Goal: Navigation & Orientation: Find specific page/section

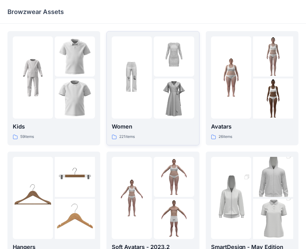
click at [141, 130] on p "Women" at bounding box center [153, 126] width 82 height 9
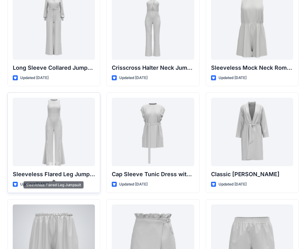
scroll to position [1357, 0]
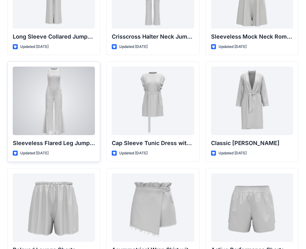
click at [58, 121] on div at bounding box center [54, 101] width 82 height 69
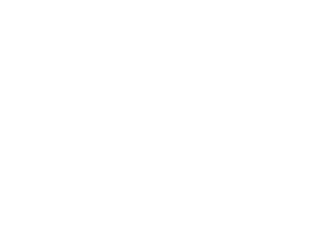
click at [58, 121] on div at bounding box center [155, 124] width 311 height 249
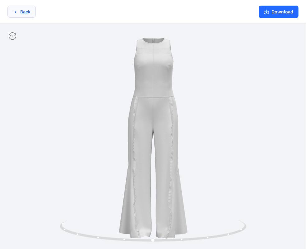
click at [29, 11] on button "Back" at bounding box center [21, 12] width 28 height 12
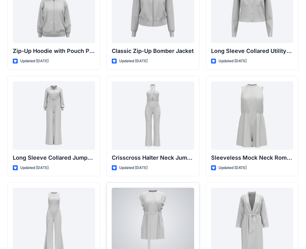
scroll to position [1298, 0]
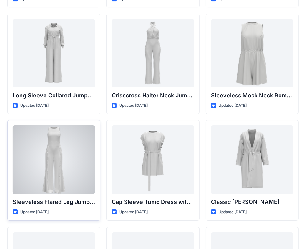
click at [67, 162] on div at bounding box center [54, 160] width 82 height 69
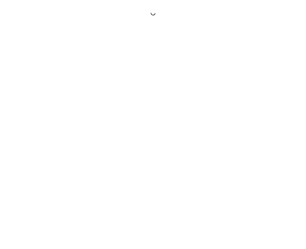
click at [67, 162] on div at bounding box center [153, 124] width 306 height 249
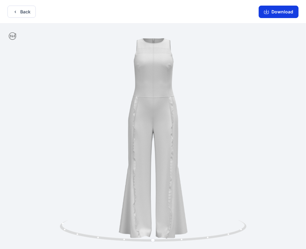
click at [277, 12] on button "Download" at bounding box center [279, 12] width 40 height 12
click at [115, 209] on div at bounding box center [153, 137] width 306 height 227
